Goal: Information Seeking & Learning: Understand process/instructions

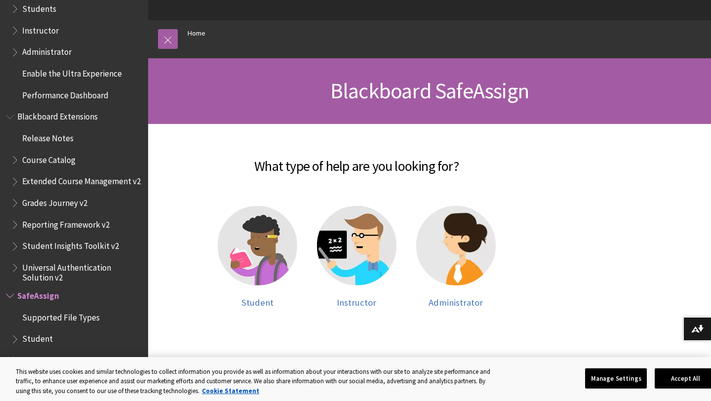
scroll to position [85, 0]
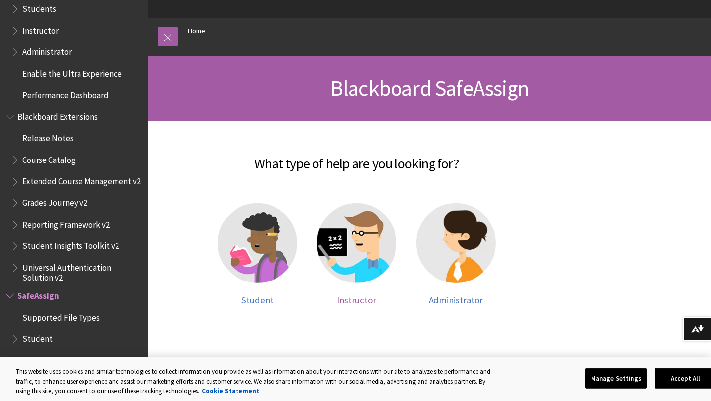
click at [353, 274] on img at bounding box center [357, 244] width 80 height 80
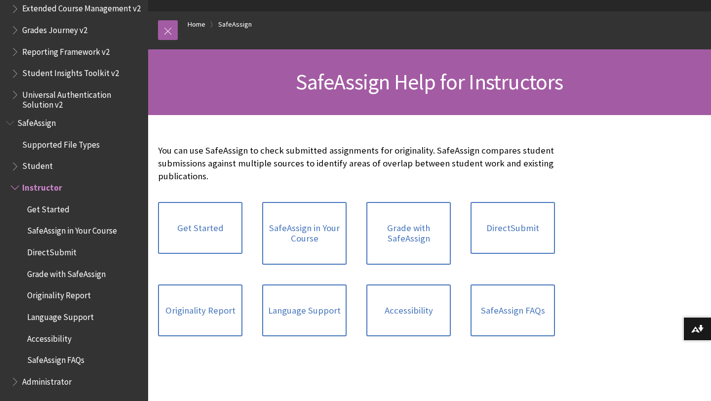
scroll to position [89, 0]
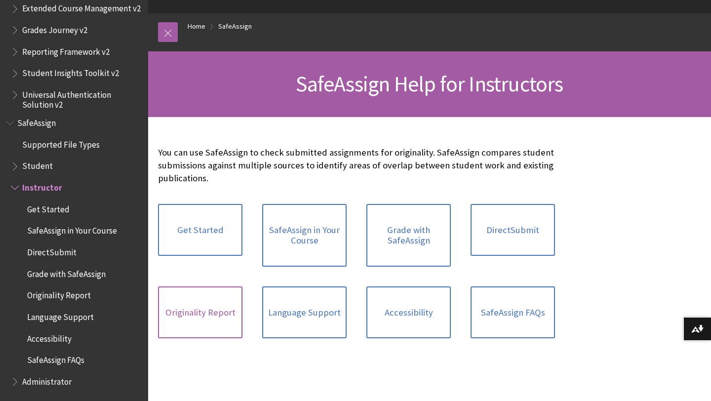
click at [220, 307] on link "Originality Report" at bounding box center [200, 313] width 84 height 52
